Goal: Task Accomplishment & Management: Complete application form

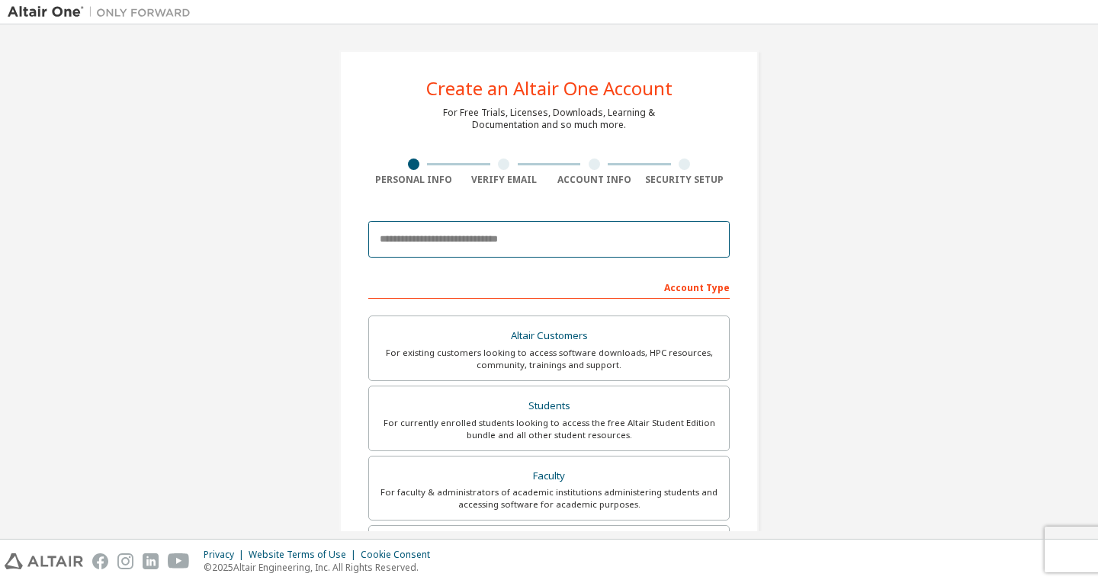
click at [494, 235] on input "email" at bounding box center [548, 239] width 361 height 37
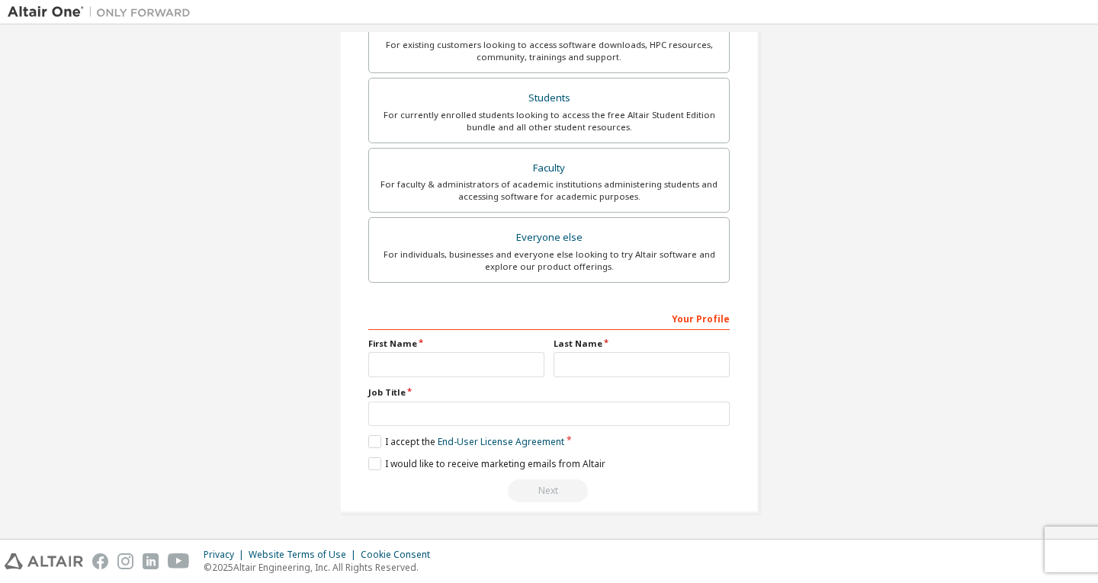
scroll to position [307, 0]
type input "**********"
click at [461, 366] on input "text" at bounding box center [456, 365] width 176 height 25
type input "*******"
click at [602, 364] on input "text" at bounding box center [641, 365] width 176 height 25
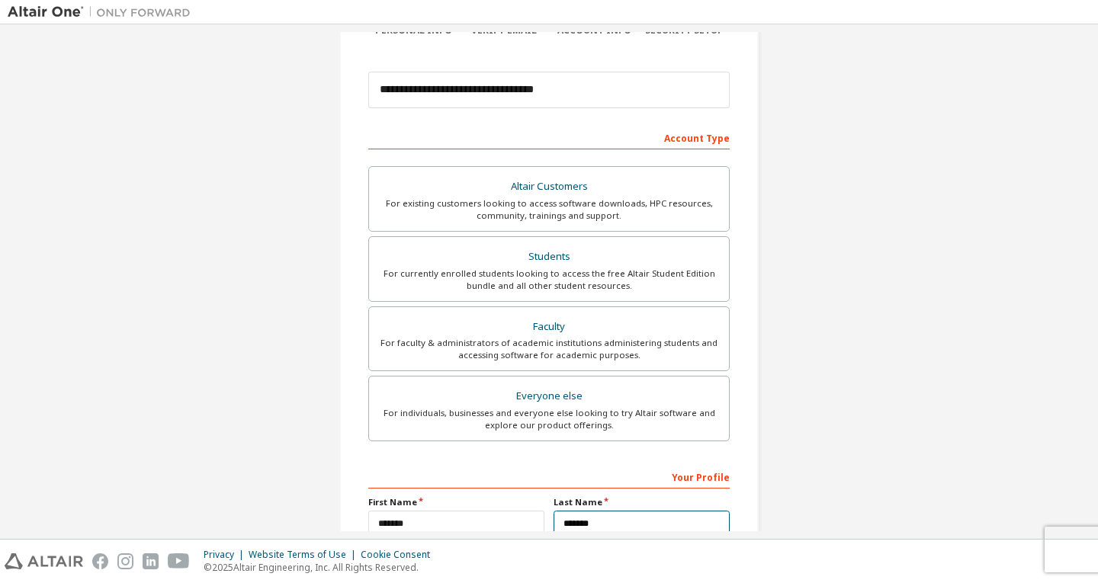
scroll to position [149, 0]
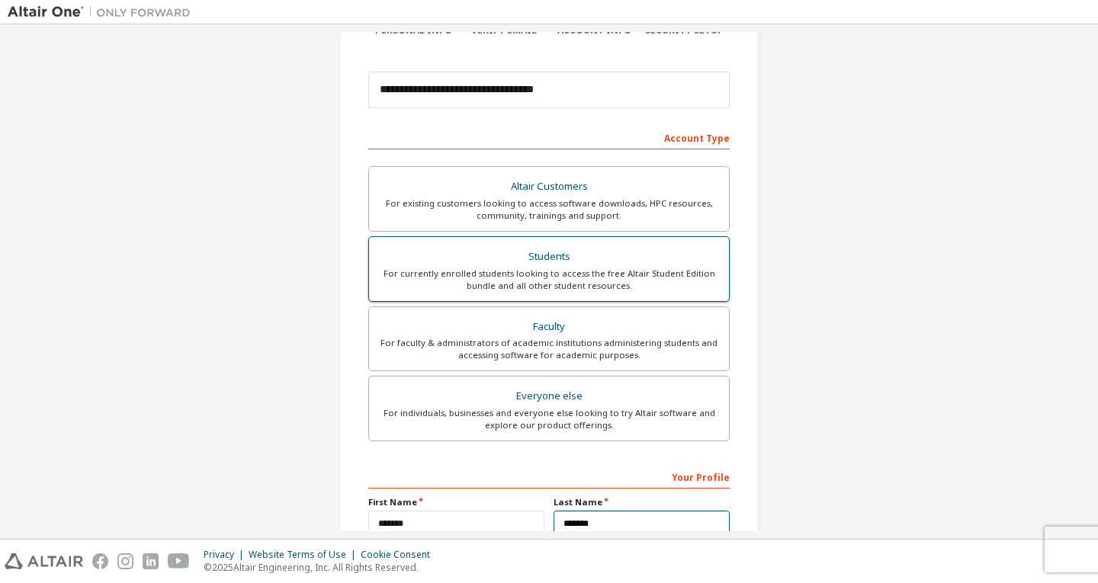
type input "*******"
click at [601, 267] on div "Students" at bounding box center [548, 256] width 341 height 21
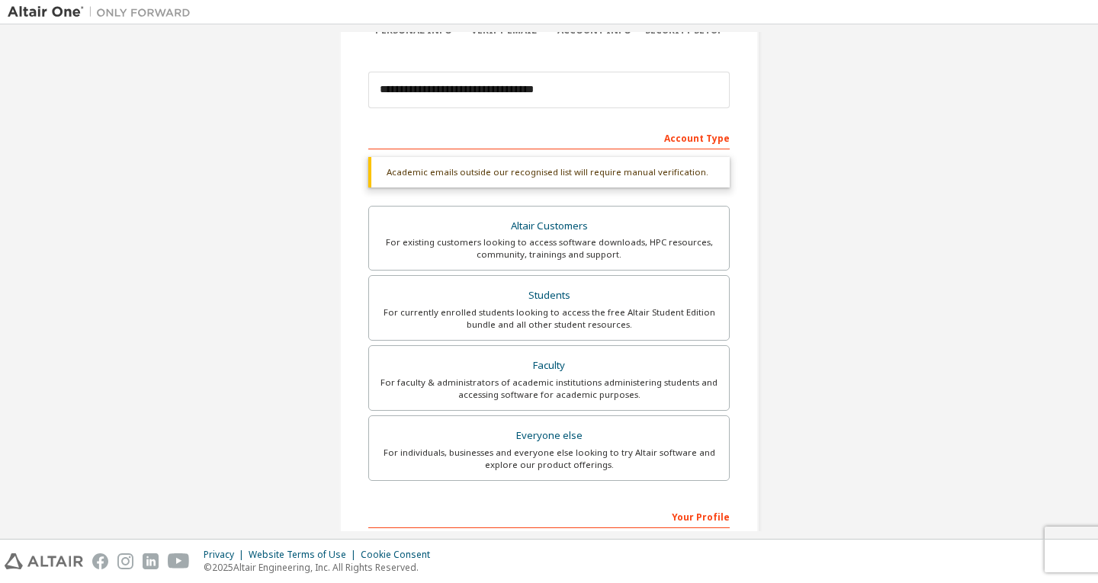
scroll to position [348, 0]
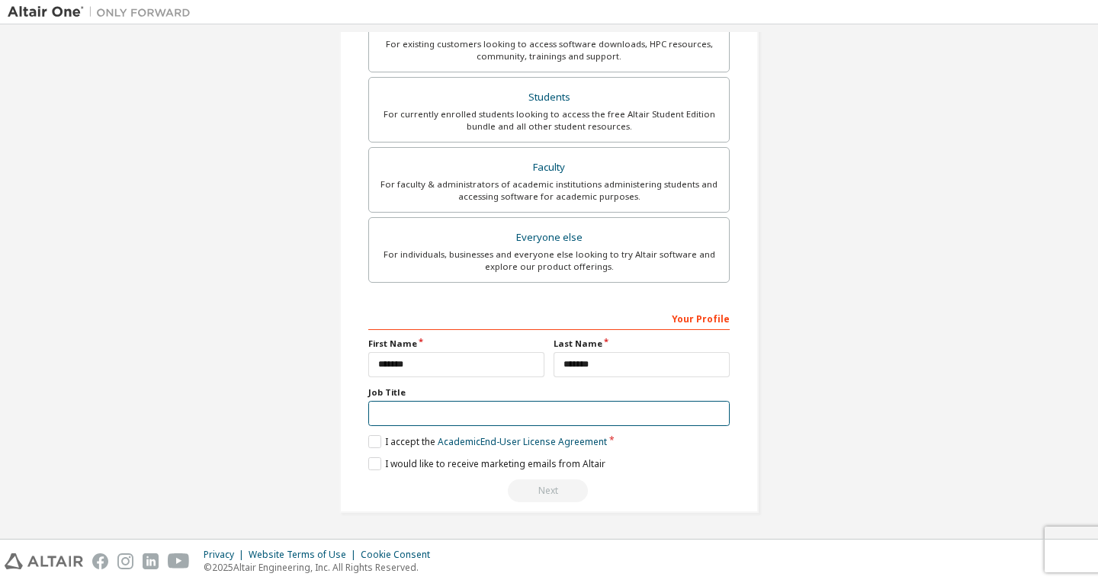
click at [457, 424] on input "text" at bounding box center [548, 413] width 361 height 25
click at [368, 440] on label "I accept the Academic End-User License Agreement" at bounding box center [487, 441] width 239 height 13
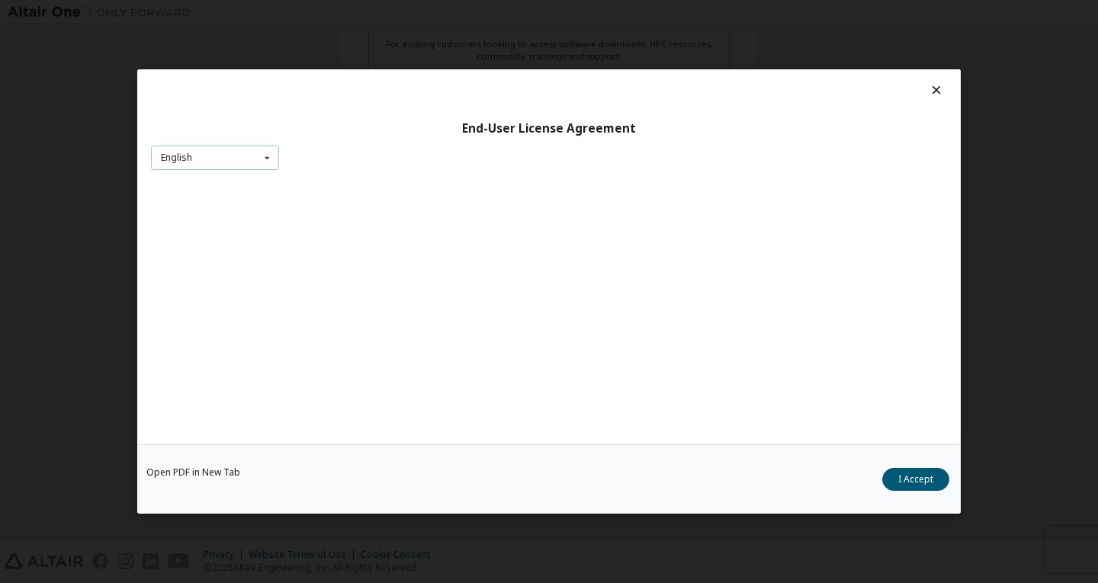
click at [226, 159] on div "English English" at bounding box center [215, 158] width 128 height 25
click at [903, 476] on button "I Accept" at bounding box center [915, 479] width 67 height 23
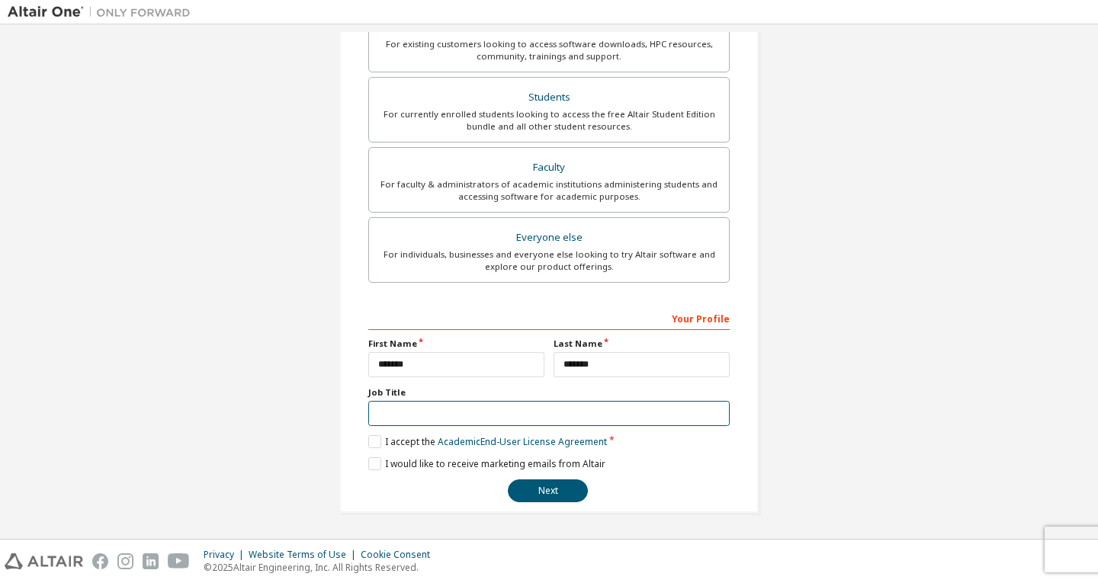
click at [503, 412] on input "text" at bounding box center [548, 413] width 361 height 25
type input "*******"
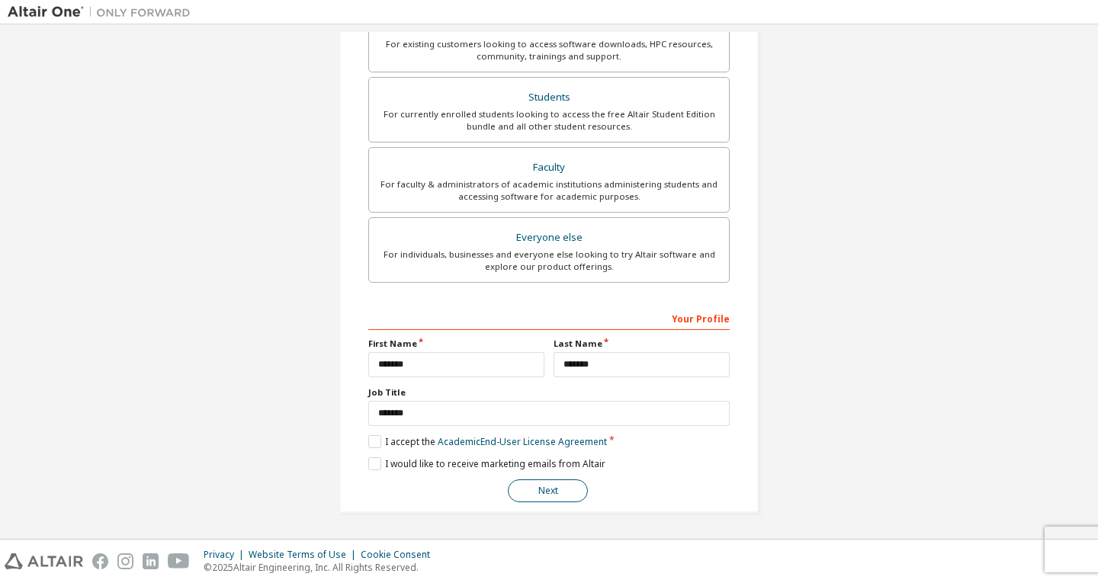
click at [562, 486] on button "Next" at bounding box center [548, 490] width 80 height 23
click at [547, 489] on button "Next" at bounding box center [548, 490] width 80 height 23
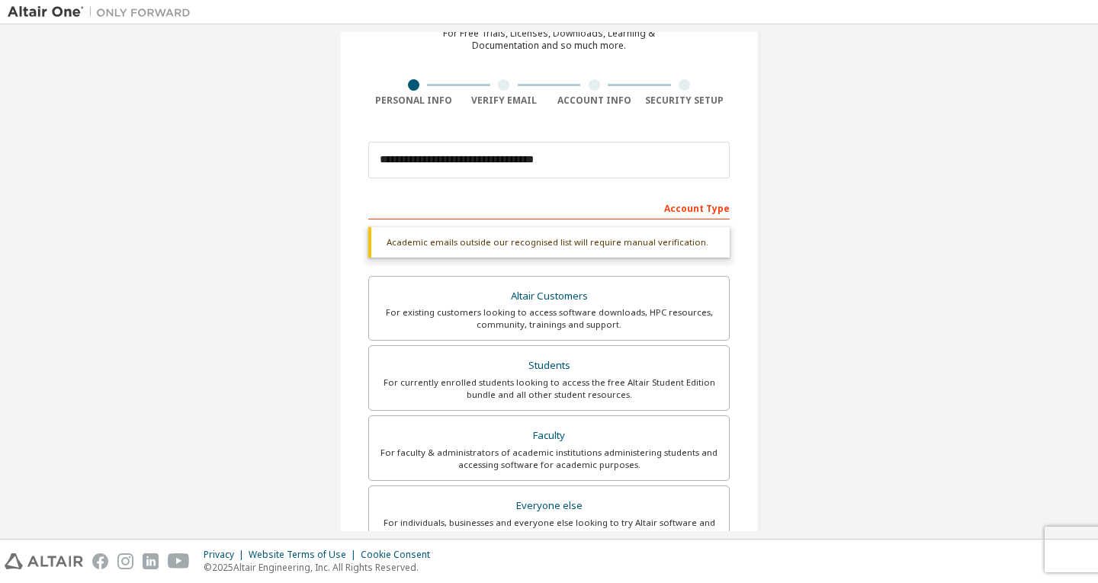
scroll to position [79, 0]
click at [582, 200] on div "Account Type" at bounding box center [548, 208] width 361 height 24
click at [635, 239] on div "Academic emails outside our recognised list will require manual verification." at bounding box center [548, 243] width 361 height 30
click at [704, 210] on div "Account Type" at bounding box center [548, 208] width 361 height 24
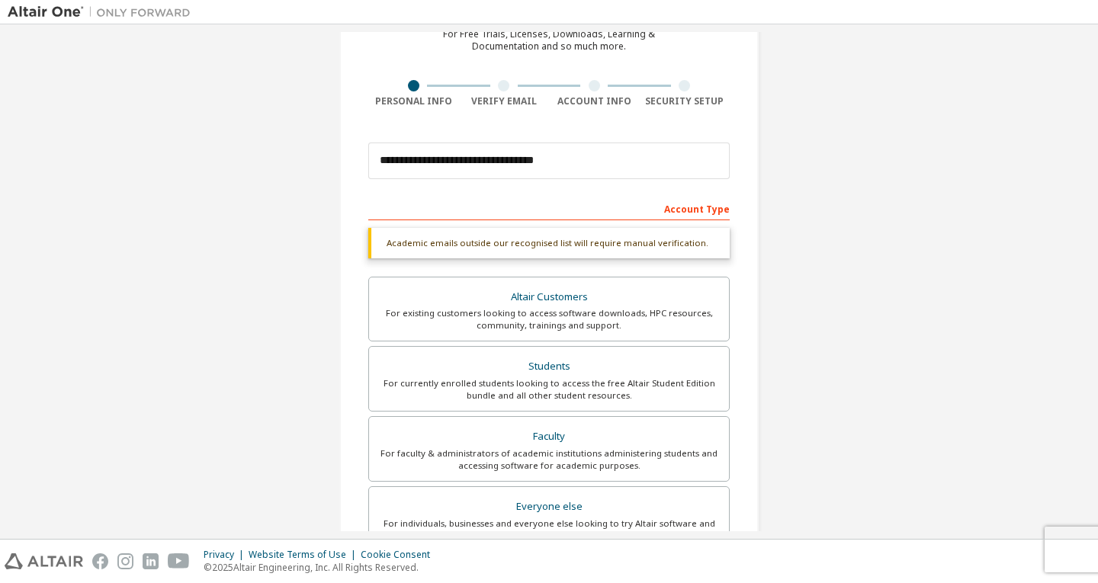
click at [812, 296] on div "**********" at bounding box center [549, 377] width 1082 height 847
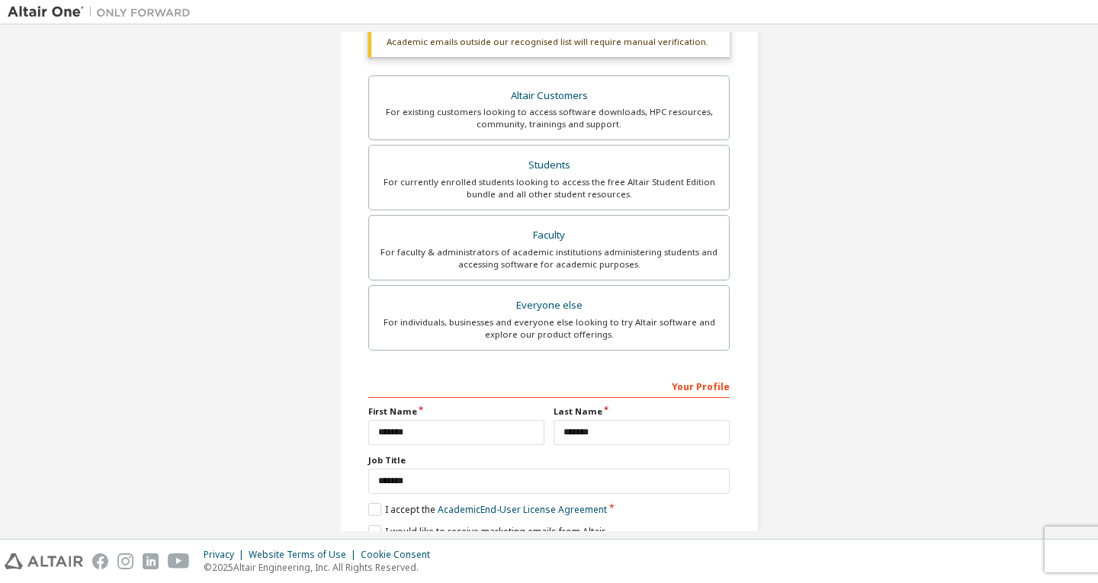
scroll to position [280, 0]
click at [691, 176] on div "For currently enrolled students looking to access the free Altair Student Editi…" at bounding box center [548, 188] width 341 height 24
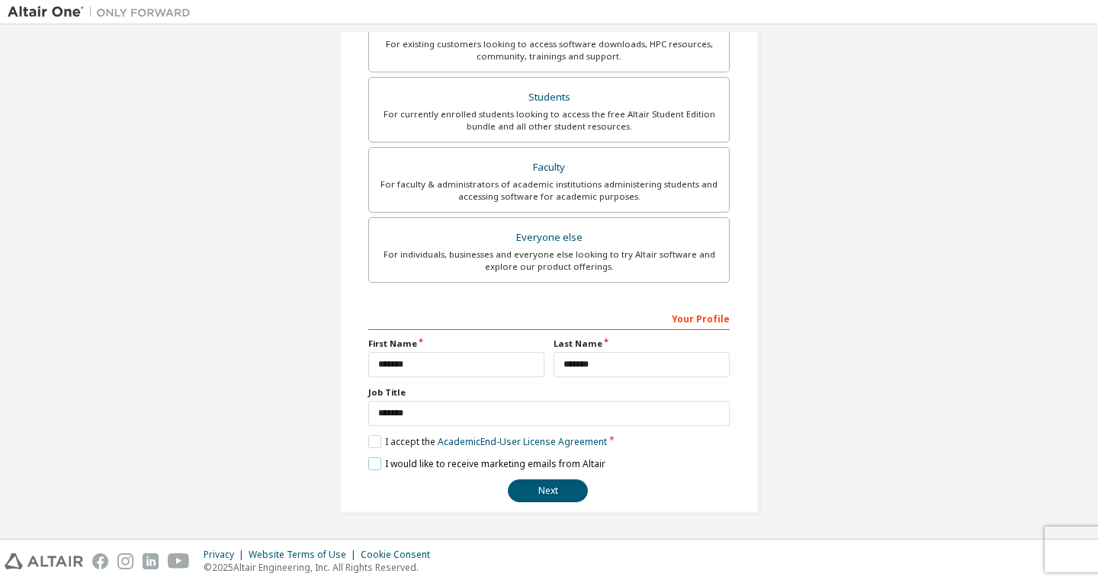
click at [370, 467] on label "I would like to receive marketing emails from Altair" at bounding box center [486, 463] width 237 height 13
click at [562, 494] on button "Next" at bounding box center [548, 490] width 80 height 23
click at [551, 498] on button "Next" at bounding box center [548, 490] width 80 height 23
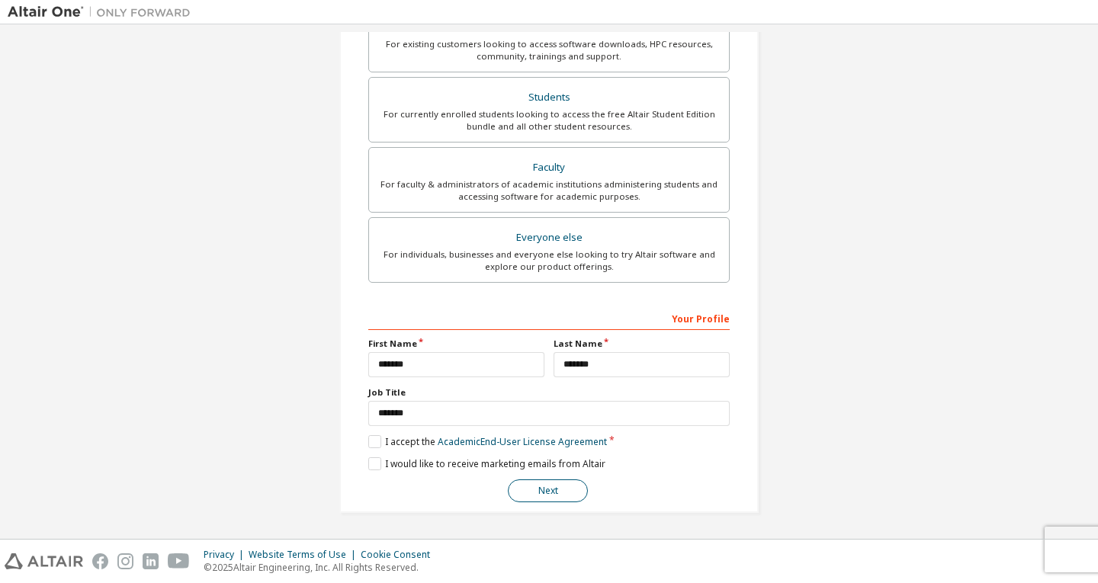
click at [551, 498] on button "Next" at bounding box center [548, 490] width 80 height 23
drag, startPoint x: 551, startPoint y: 498, endPoint x: 899, endPoint y: 540, distance: 350.1
click at [899, 540] on div "Privacy Website Terms of Use Cookie Consent © 2025 Altair Engineering, Inc. All…" at bounding box center [549, 561] width 1098 height 43
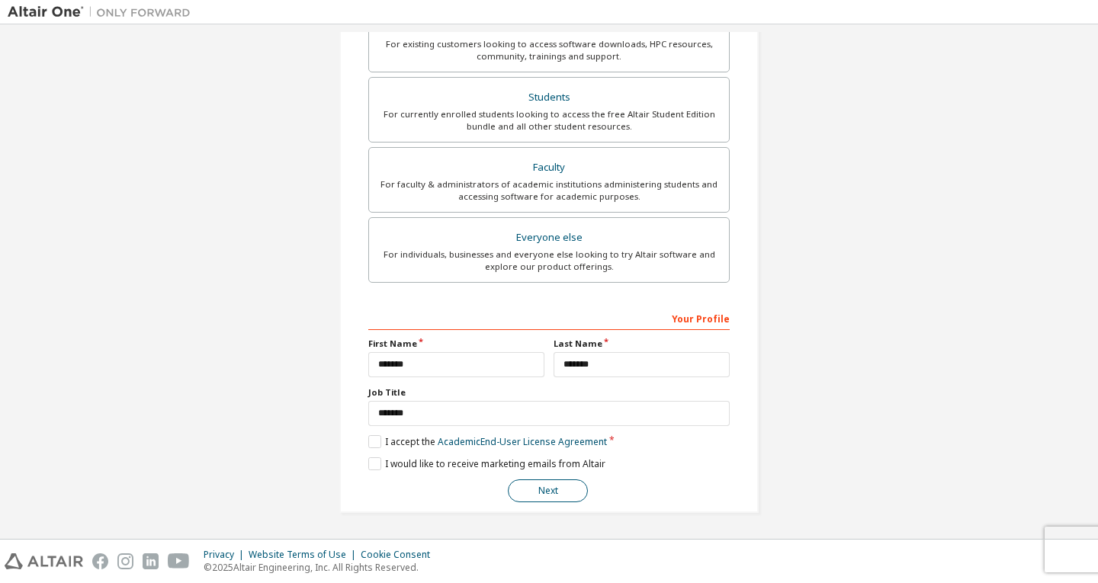
click at [550, 492] on button "Next" at bounding box center [548, 490] width 80 height 23
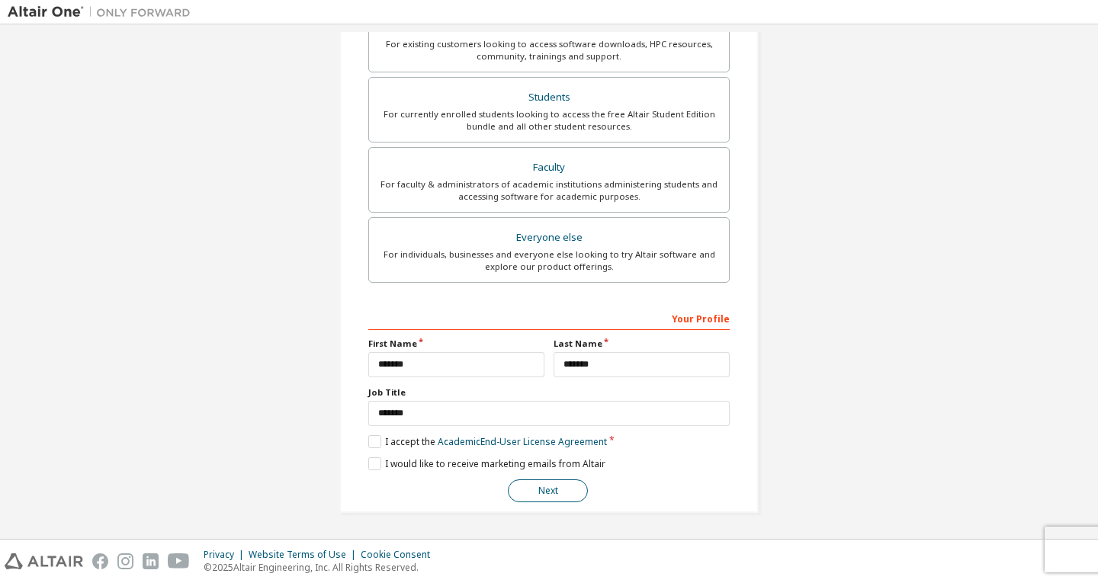
click at [553, 494] on button "Next" at bounding box center [548, 490] width 80 height 23
click at [553, 494] on div "Next" at bounding box center [548, 490] width 361 height 23
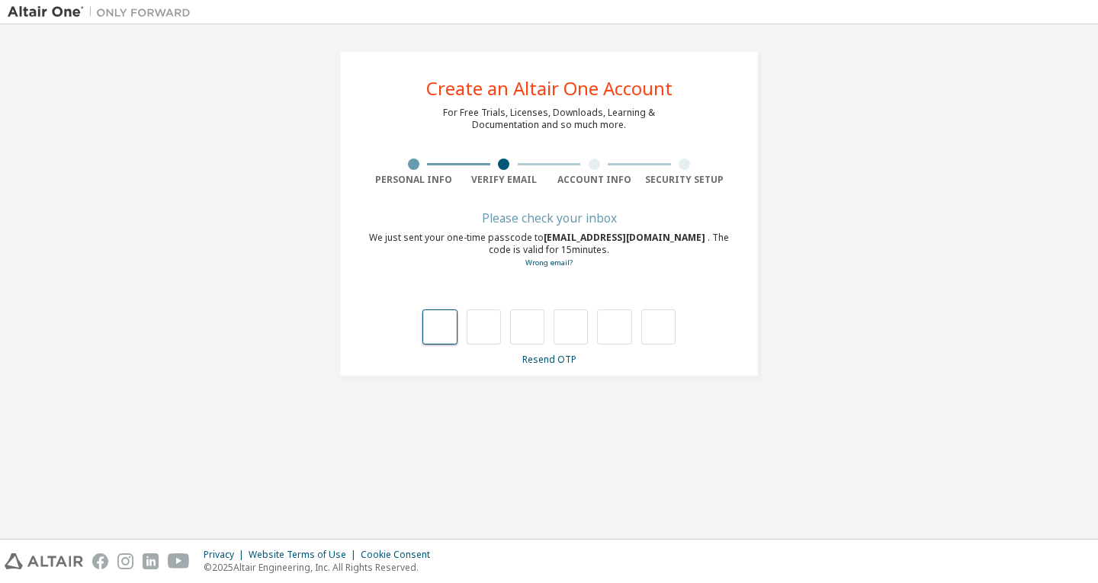
scroll to position [0, 0]
type input "*"
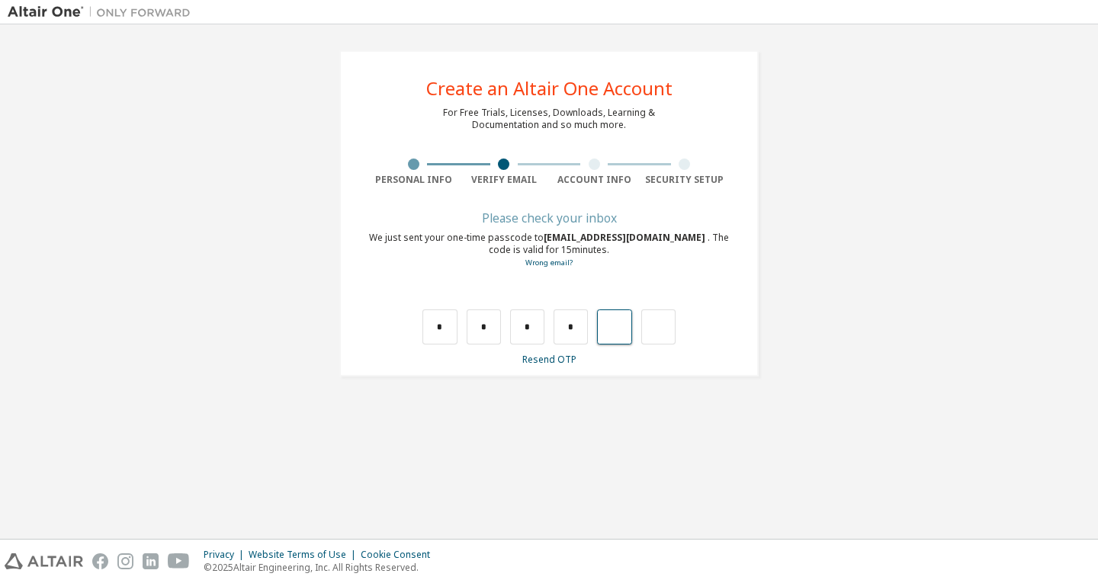
type input "*"
